Goal: Information Seeking & Learning: Learn about a topic

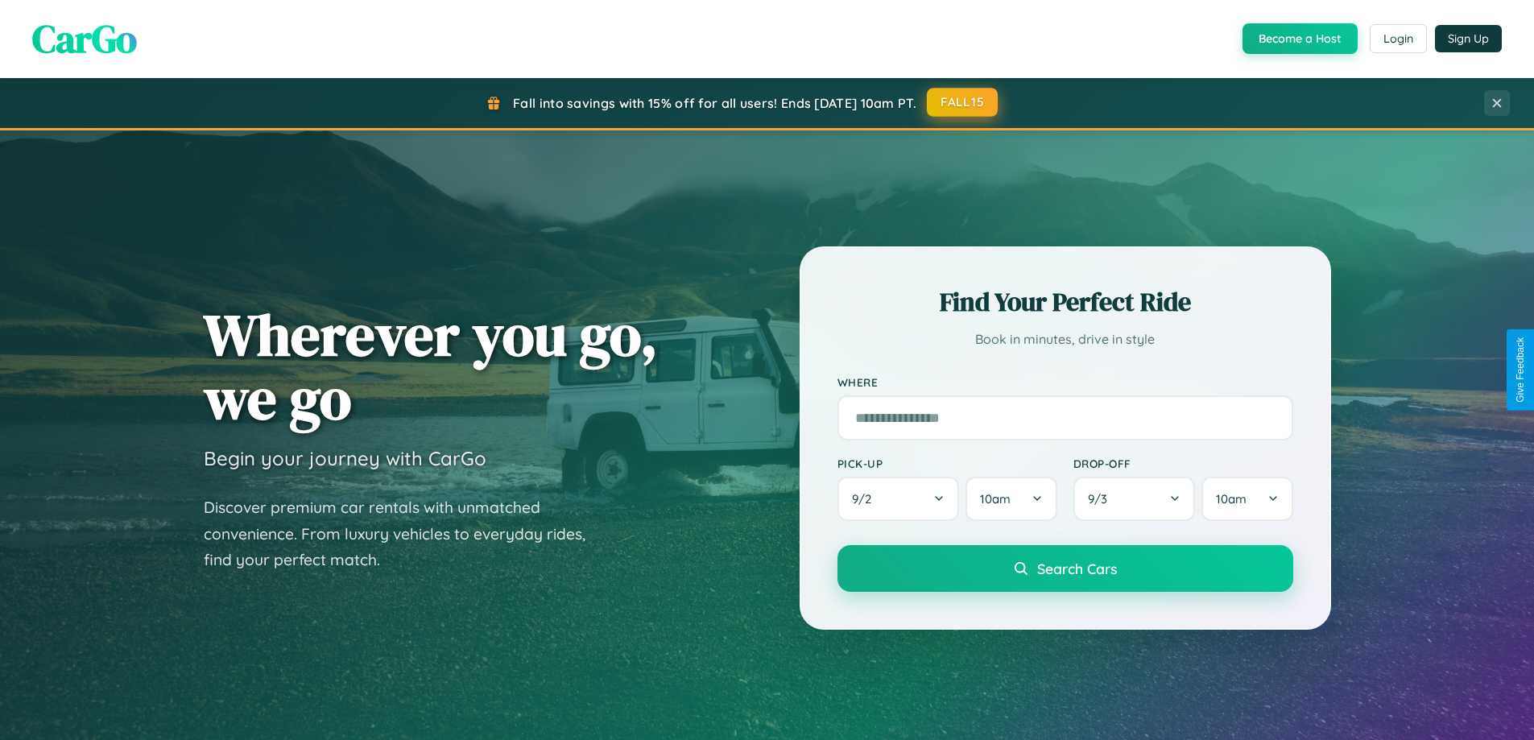
click at [963, 103] on button "FALL15" at bounding box center [962, 102] width 71 height 29
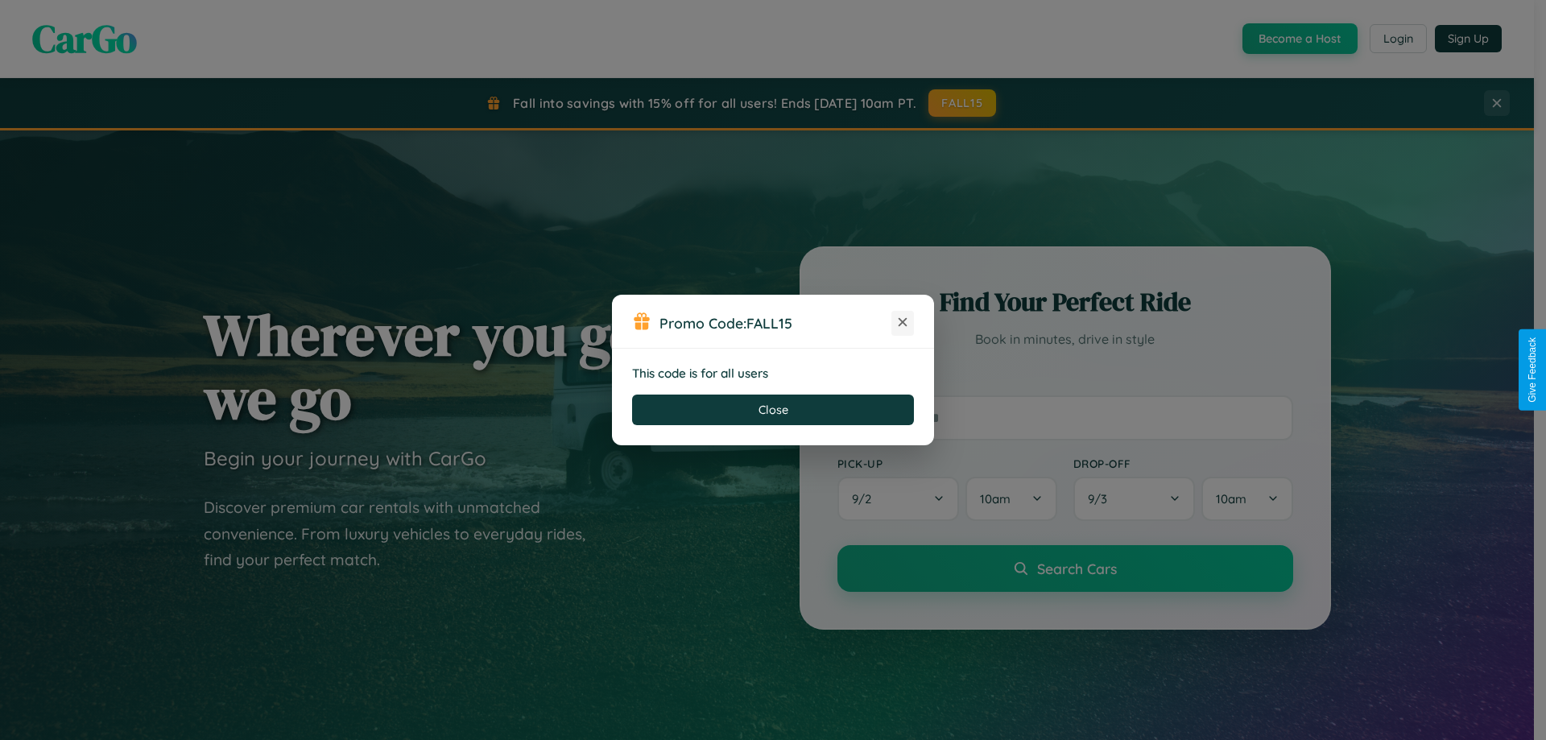
click at [903, 323] on icon at bounding box center [902, 322] width 16 height 16
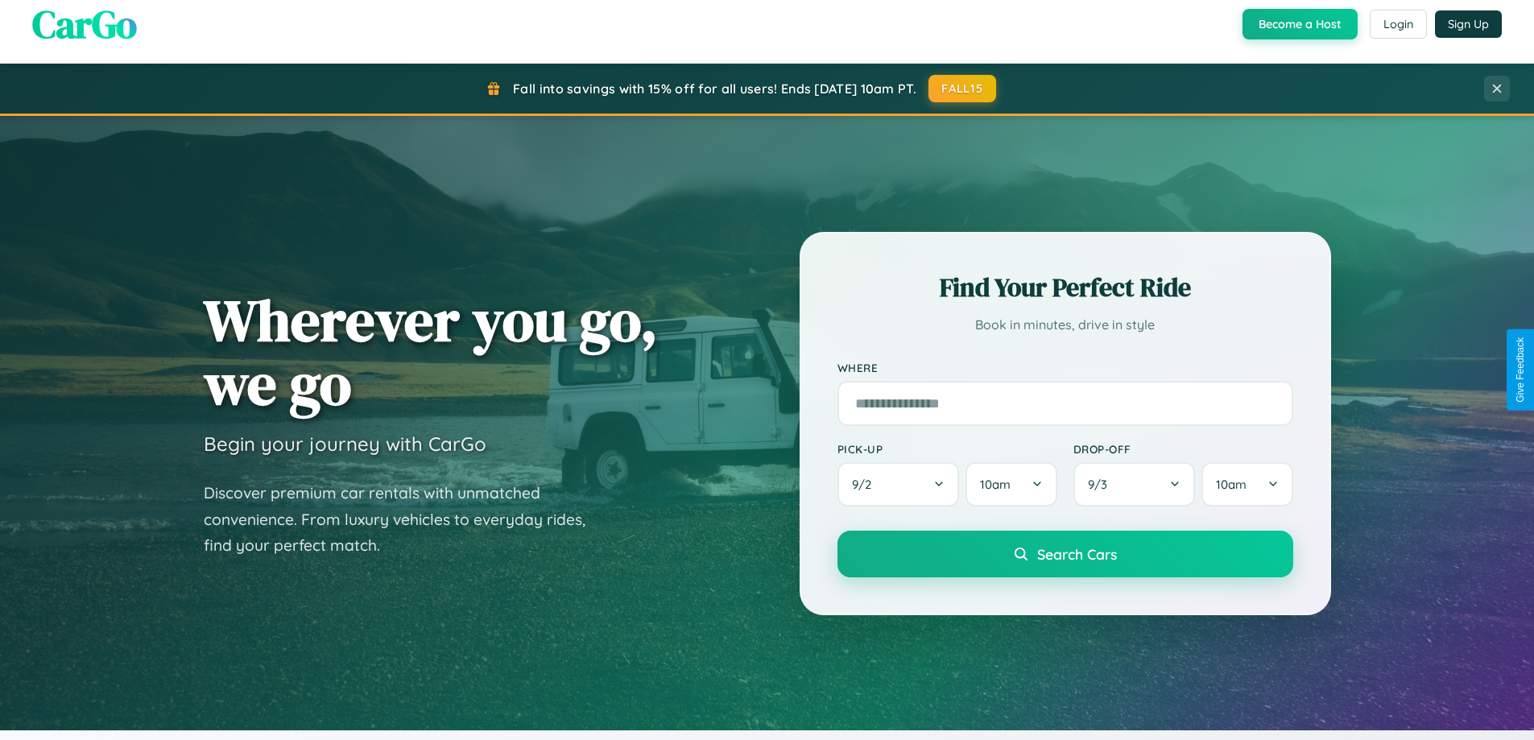
scroll to position [1108, 0]
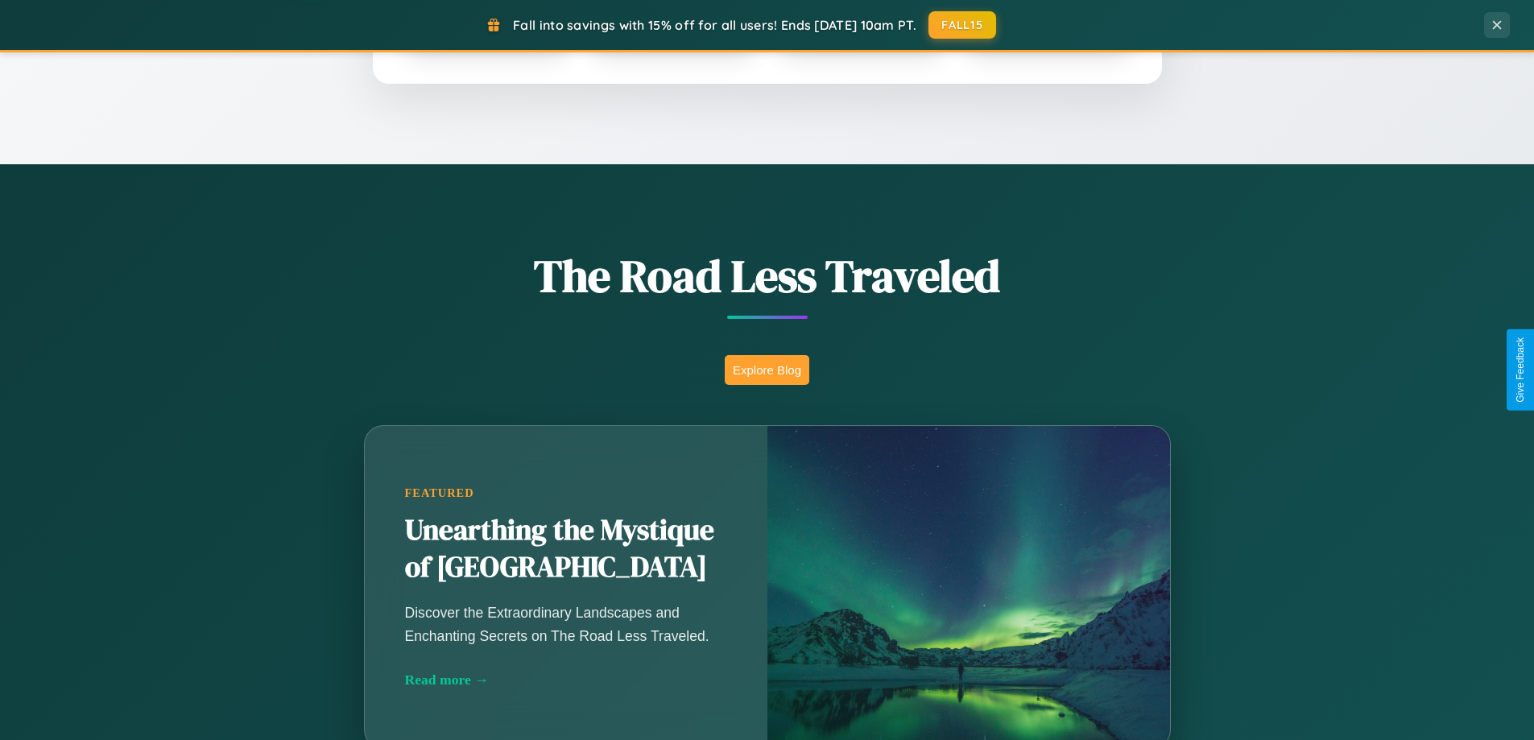
click at [766, 370] on button "Explore Blog" at bounding box center [767, 370] width 85 height 30
